Goal: Navigation & Orientation: Understand site structure

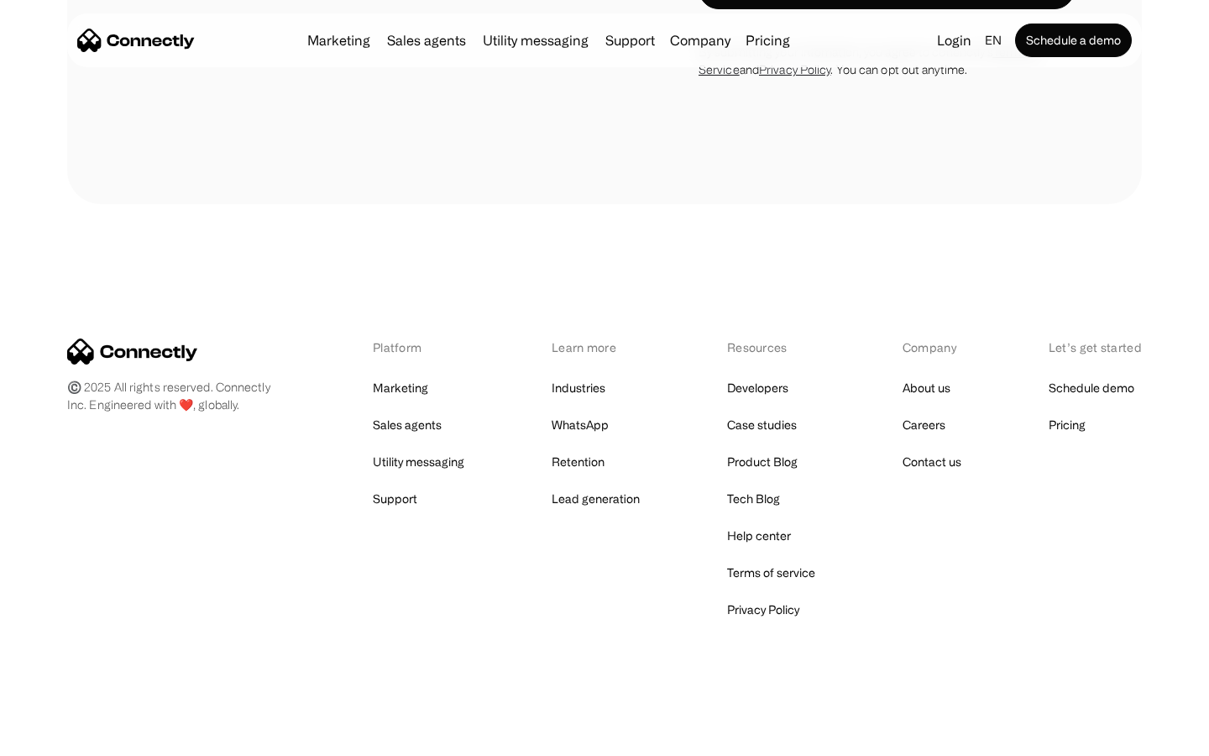
scroll to position [6588, 0]
